Goal: Information Seeking & Learning: Learn about a topic

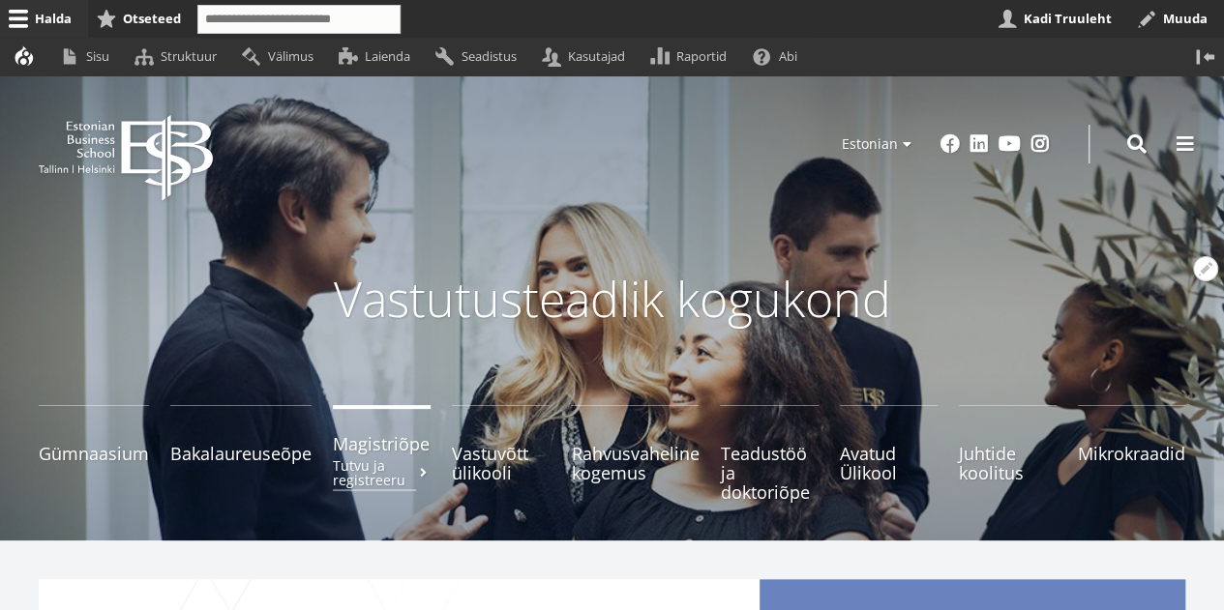
click at [369, 448] on span "Magistriõpe Tutvu ja registreeru" at bounding box center [382, 443] width 98 height 19
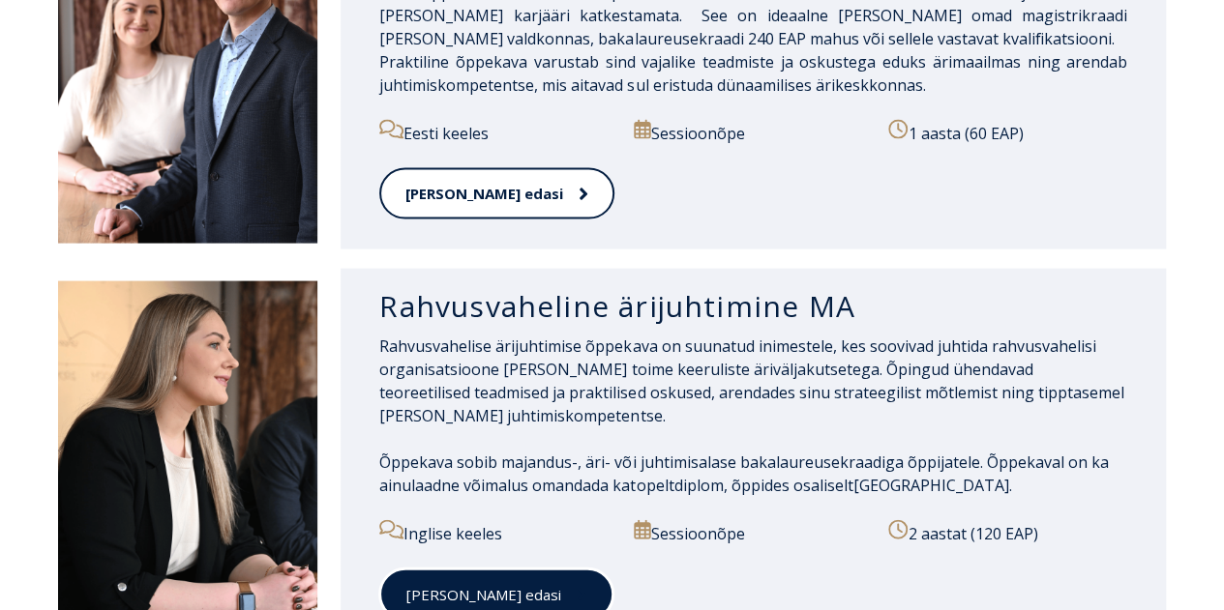
click at [561, 585] on span at bounding box center [573, 594] width 25 height 19
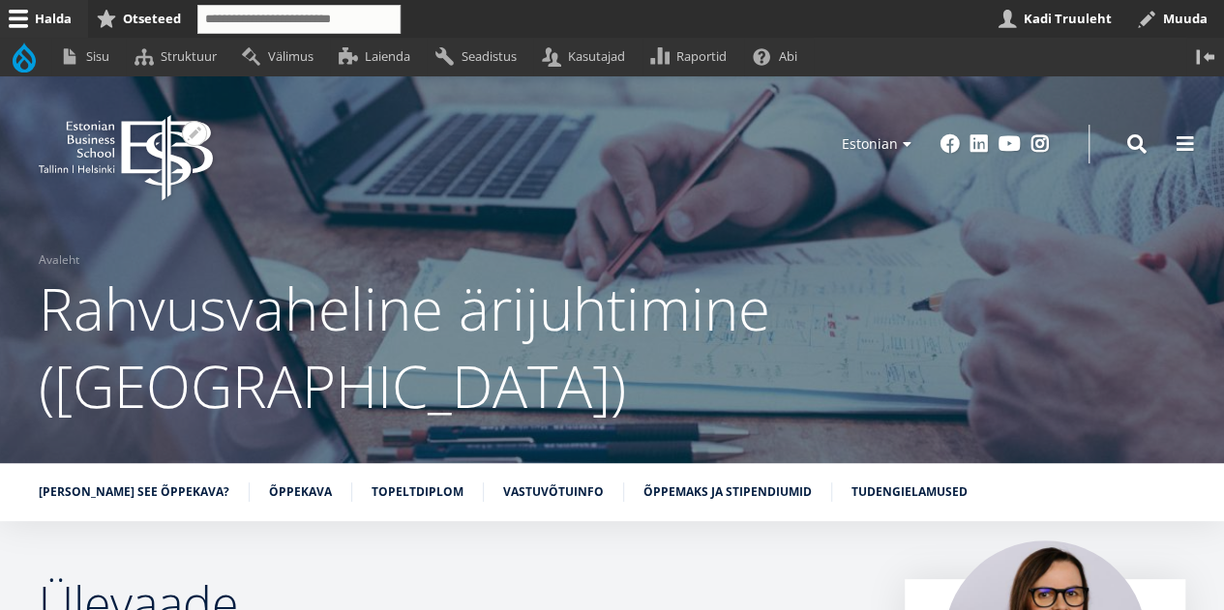
click at [147, 151] on icon "EBS Logo Created with Sketch." at bounding box center [126, 158] width 174 height 86
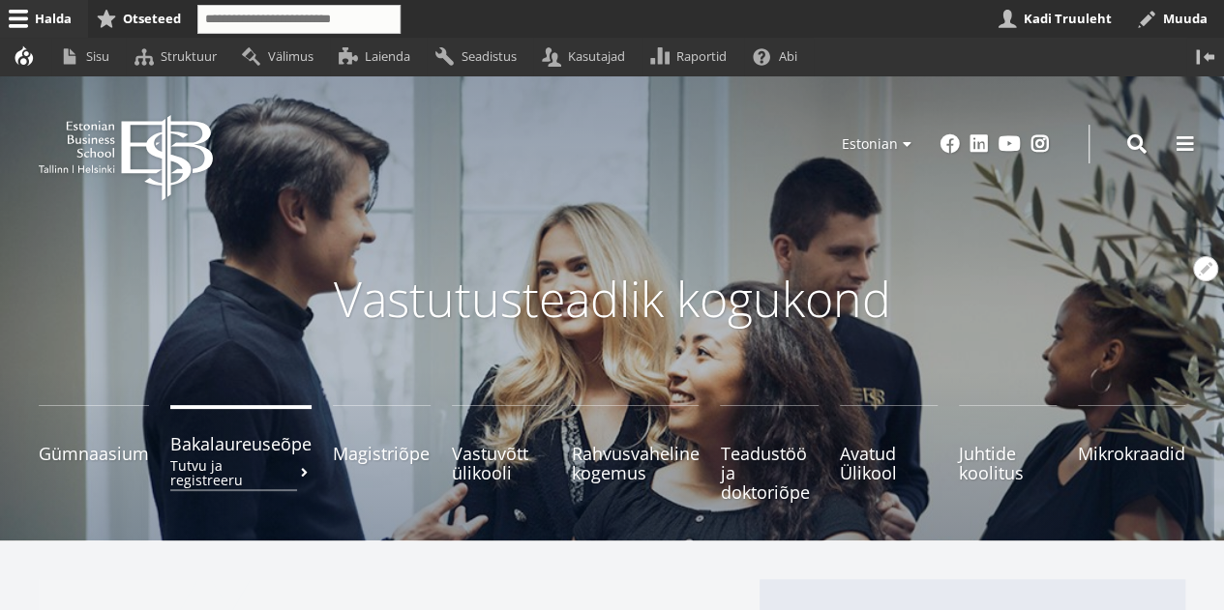
click at [232, 454] on span "Bakalaureuseõpe Tutvu ja registreeru" at bounding box center [240, 443] width 141 height 19
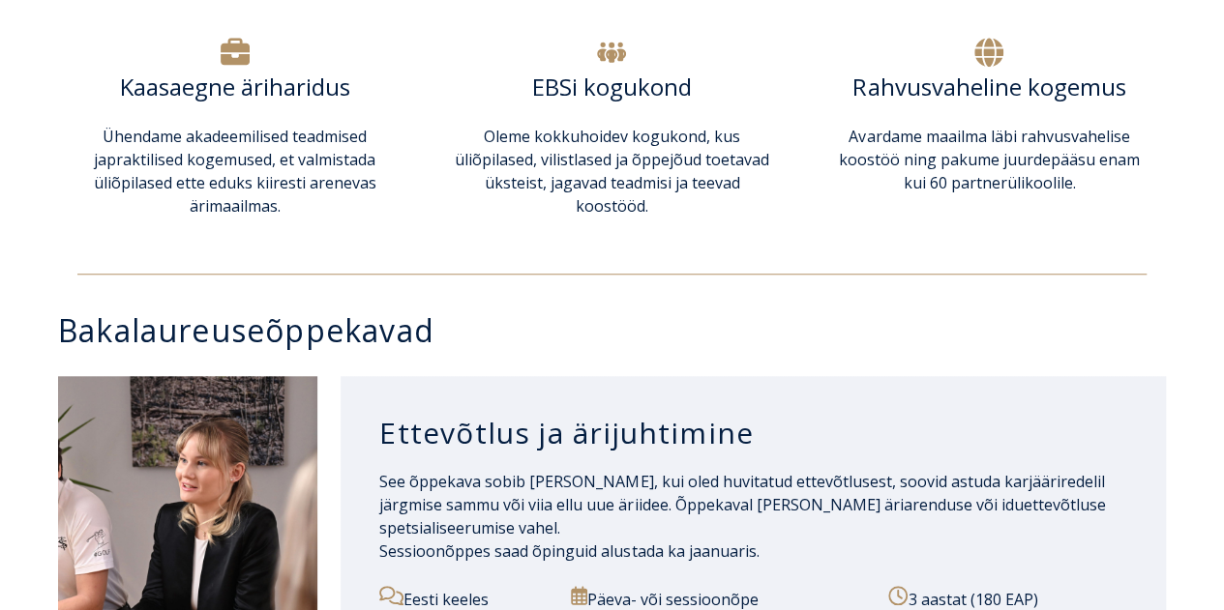
scroll to position [774, 0]
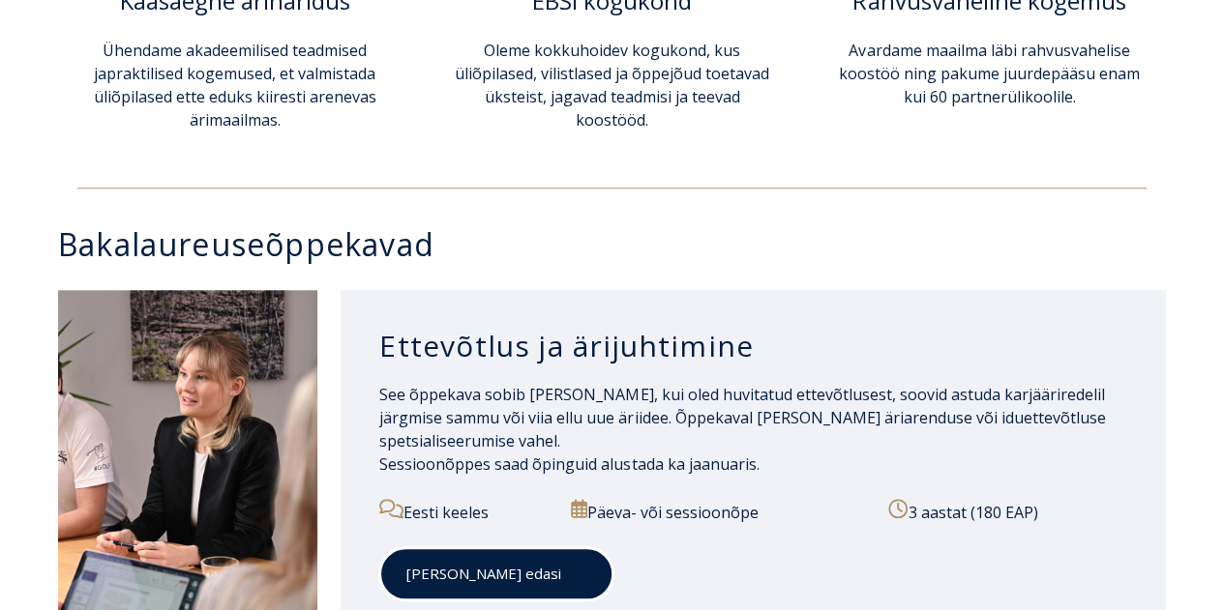
click at [441, 564] on link "[PERSON_NAME] edasi" at bounding box center [496, 574] width 234 height 53
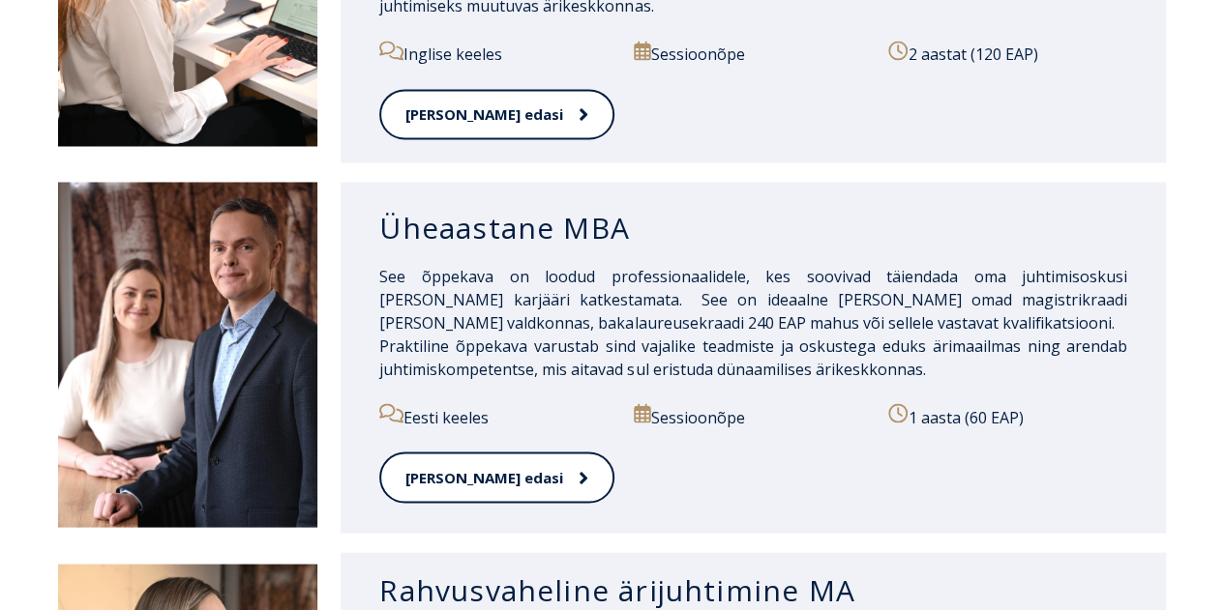
scroll to position [1935, 0]
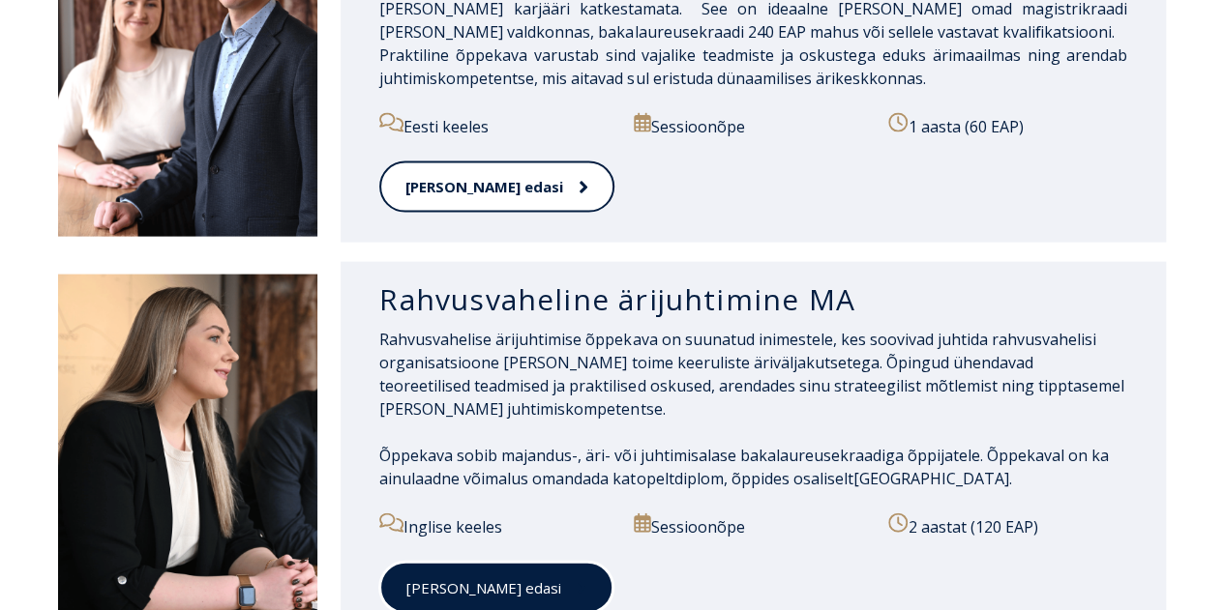
click at [457, 562] on link "Loe edasi" at bounding box center [496, 588] width 234 height 53
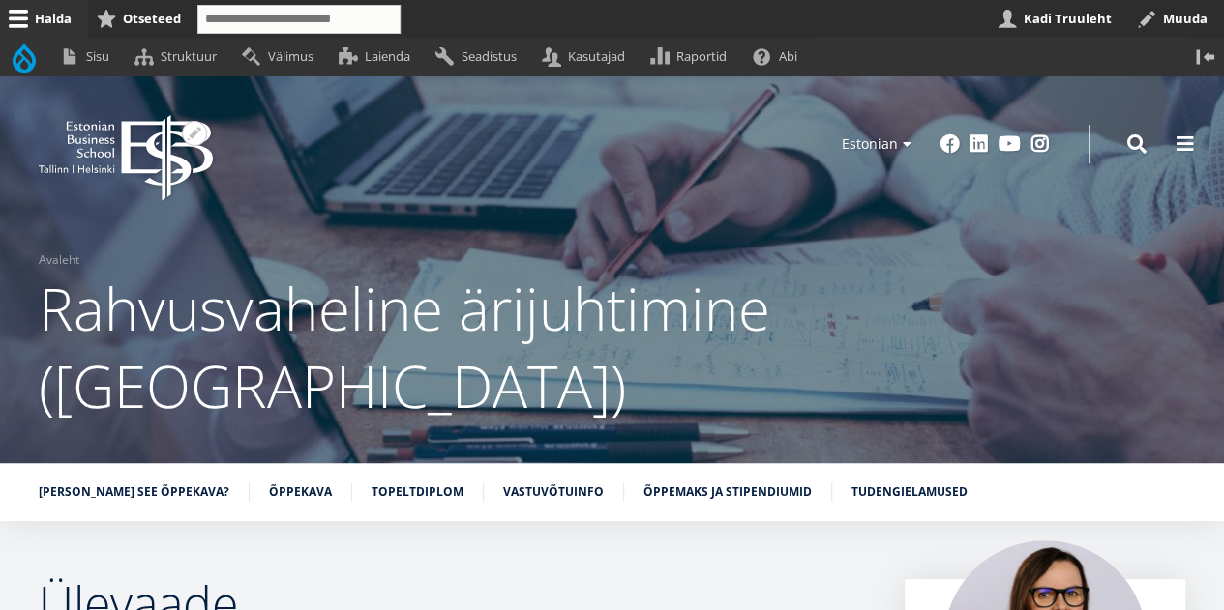
click at [144, 140] on icon "EBS Logo Created with Sketch." at bounding box center [126, 158] width 174 height 86
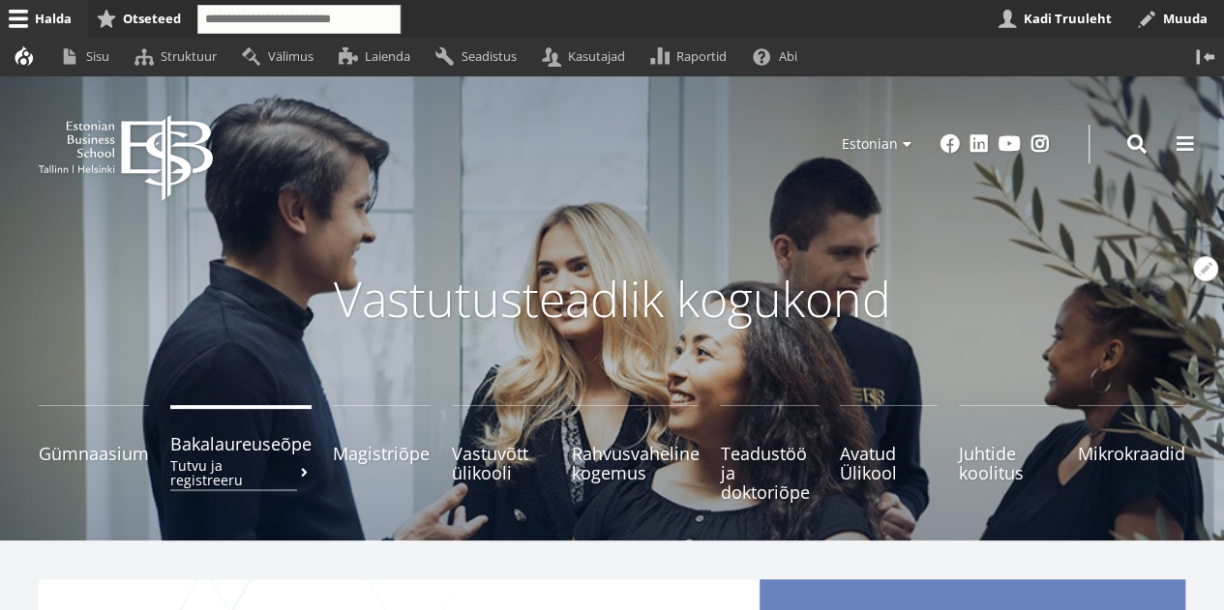
click at [232, 454] on span "Bakalaureuseõpe Tutvu ja registreeru" at bounding box center [240, 443] width 141 height 19
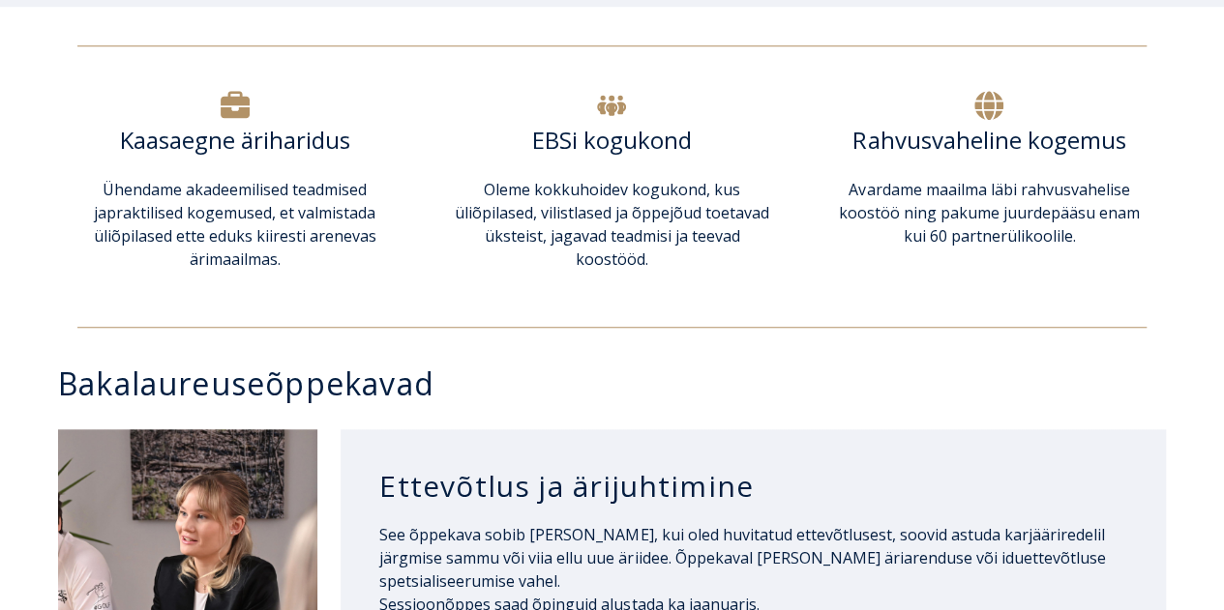
scroll to position [774, 0]
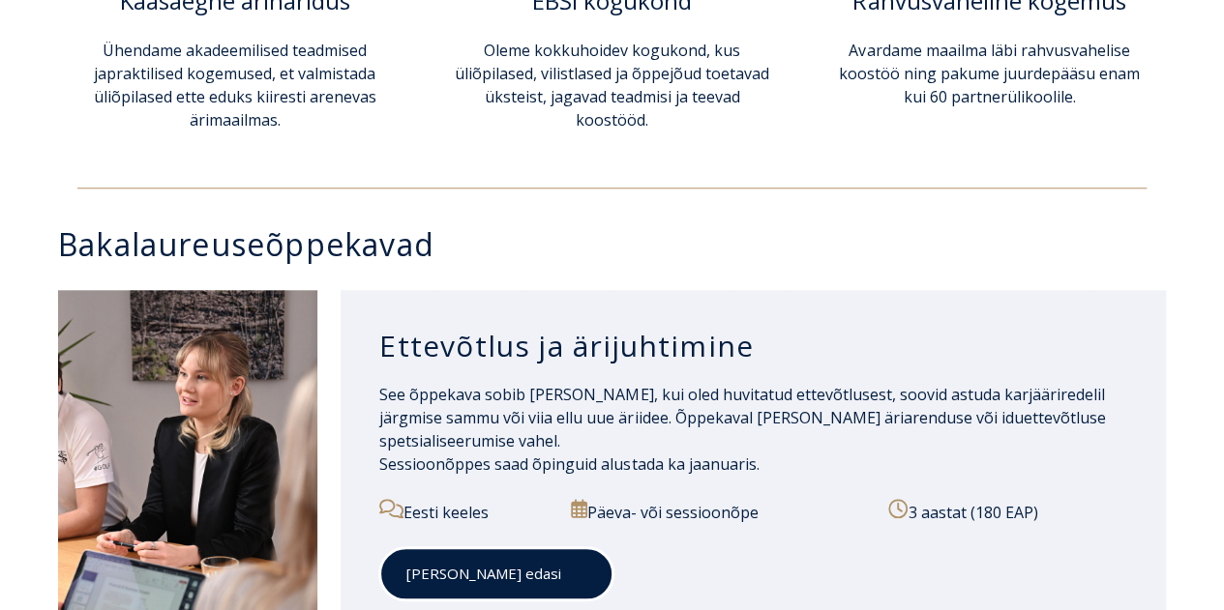
click at [431, 573] on link "[PERSON_NAME] edasi" at bounding box center [496, 574] width 234 height 53
